Goal: Transaction & Acquisition: Register for event/course

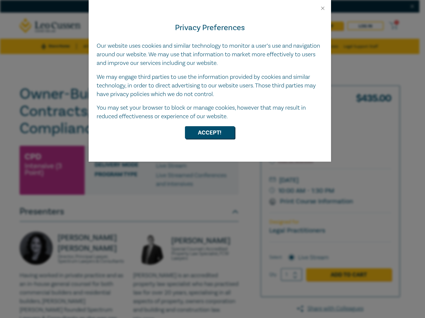
click at [212, 159] on div "Privacy Preferences Our website uses cookies and similar technology to monitor …" at bounding box center [210, 86] width 242 height 151
click at [322, 8] on button "Close" at bounding box center [322, 8] width 6 height 6
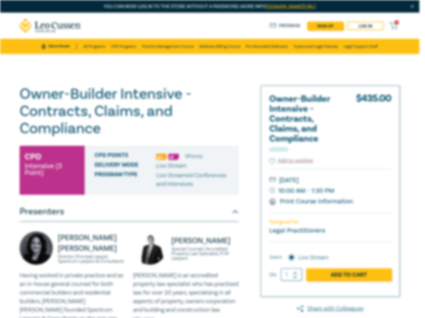
click at [210, 133] on h1 "Owner-Builder Intensive - Contracts, Claims, and Compliance I25053" at bounding box center [129, 112] width 219 height 52
